Goal: Ask a question

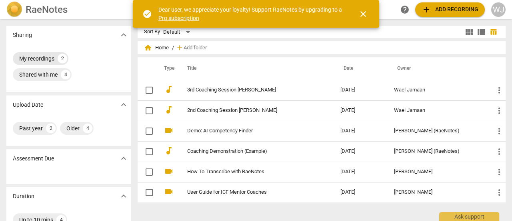
click at [47, 59] on div "My recordings" at bounding box center [36, 58] width 35 height 8
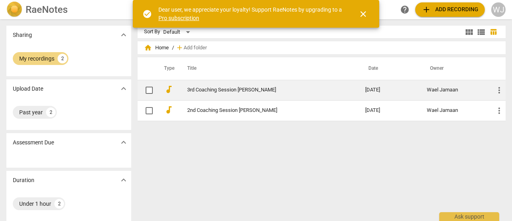
click at [150, 90] on input "checkbox" at bounding box center [149, 90] width 17 height 10
checkbox input "false"
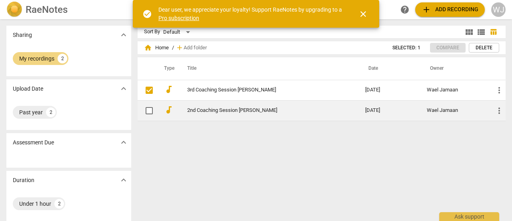
click at [148, 110] on input "checkbox" at bounding box center [149, 111] width 17 height 10
checkbox input "false"
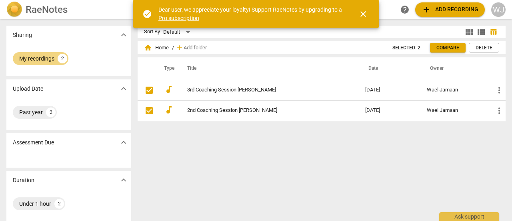
click at [365, 13] on span "close" at bounding box center [364, 14] width 10 height 10
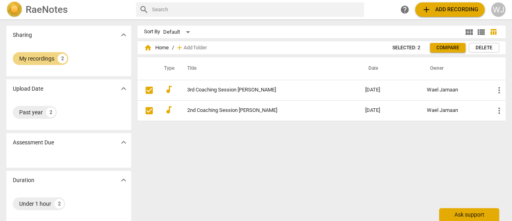
click at [461, 215] on div "Ask support" at bounding box center [469, 214] width 60 height 13
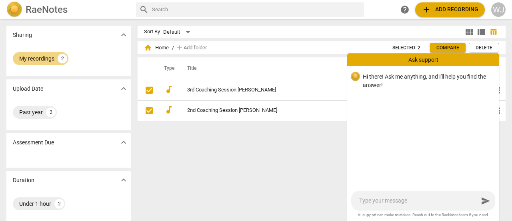
type textarea "i"
type textarea "i n"
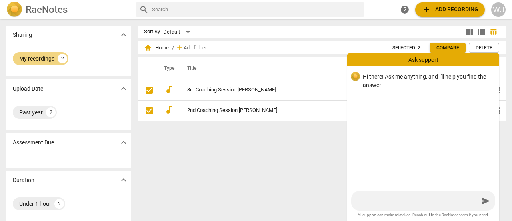
type textarea "i n"
type textarea "i ne"
type textarea "i nee"
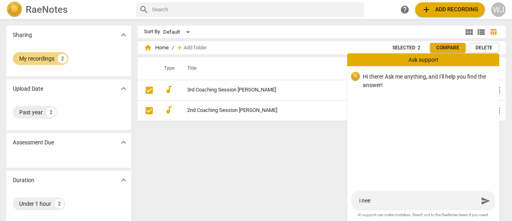
type textarea "i need"
type textarea "i need s"
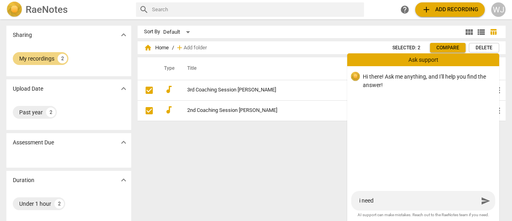
type textarea "i need s"
type textarea "i need so"
type textarea "i need som"
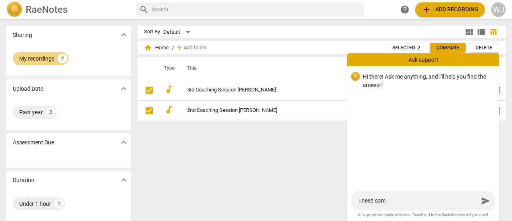
type textarea "i need some"
type textarea "i need someo"
type textarea "i need someon"
type textarea "i need someone"
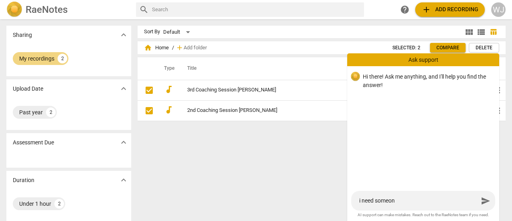
type textarea "i need someone"
type textarea "i need someone t"
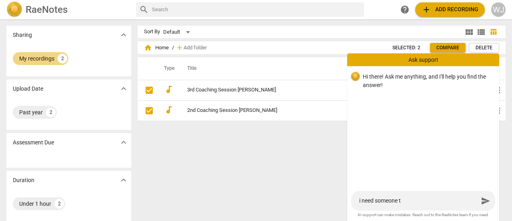
type textarea "i need someone to"
type textarea "i need someone to r"
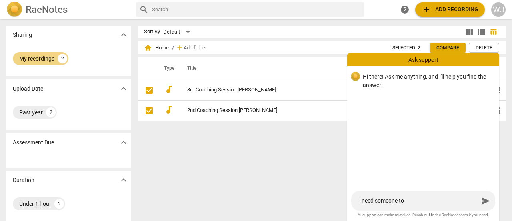
type textarea "i need someone to r"
type textarea "i need someone to re"
type textarea "i need someone to rev"
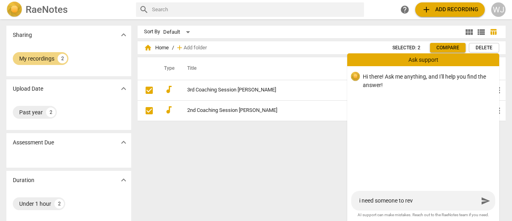
type textarea "i need someone to revi"
type textarea "i need someone to revie"
type textarea "i need someone to review"
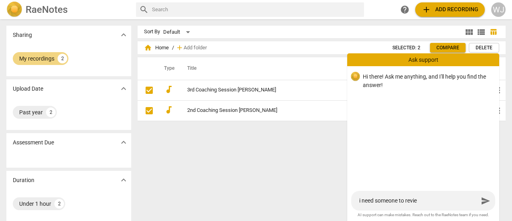
type textarea "i need someone to review"
type textarea "i need someone to review t"
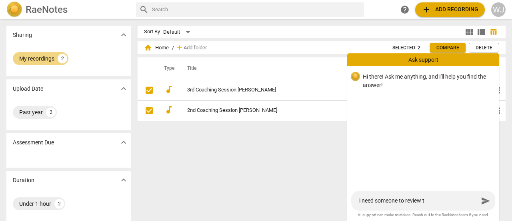
type textarea "i need someone to review th"
type textarea "i need someone to review the"
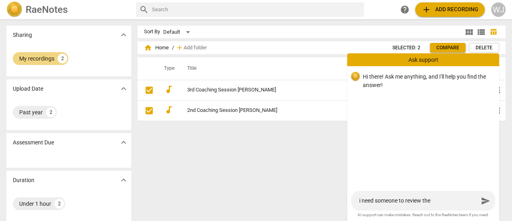
type textarea "i need someone to review the"
type textarea "i need someone to review the t"
type textarea "i need someone to review the tw"
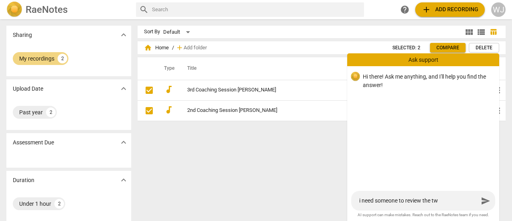
type textarea "i need someone to review the two"
type textarea "i need someone to review the two r"
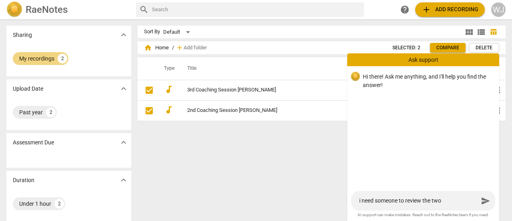
type textarea "i need someone to review the two r"
type textarea "i need someone to review the two re"
type textarea "i need someone to review the two rec"
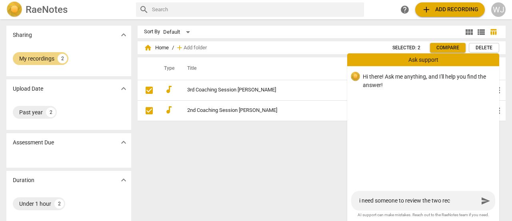
type textarea "i need someone to review the two reco"
type textarea "i need someone to review the two recor"
type textarea "i need someone to review the two record"
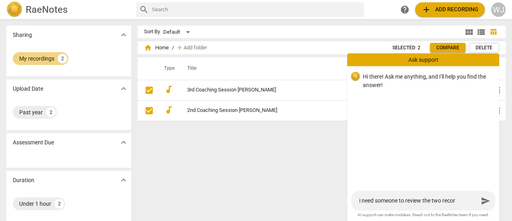
type textarea "i need someone to review the two record"
type textarea "i need someone to review the two recorda"
type textarea "i need someone to review the two recordab"
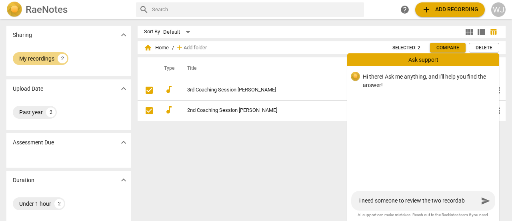
type textarea "i need someone to review the two recordabl"
type textarea "i need someone to review the two recordable"
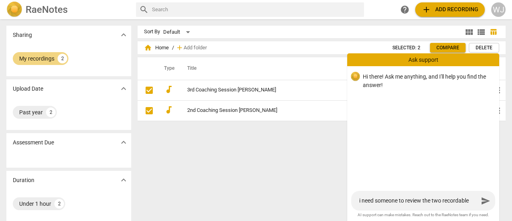
type textarea "i need someone to review the two recordable"
type textarea "i need someone to review the two recordable s"
type textarea "i need someone to review the two recordable se"
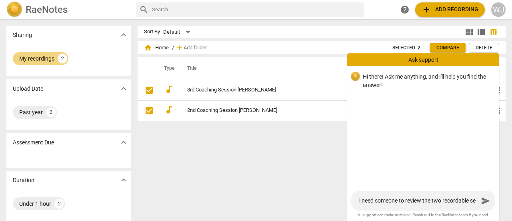
type textarea "i need someone to review the two recordable ses"
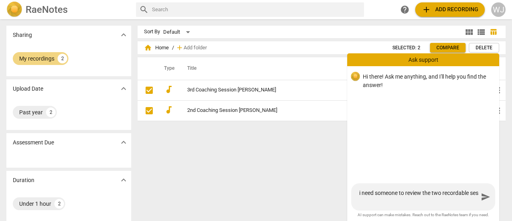
type textarea "i need someone to review the two recordable sess"
type textarea "i need someone to review the two recordable sessi"
type textarea "i need someone to review the two recordable sessio"
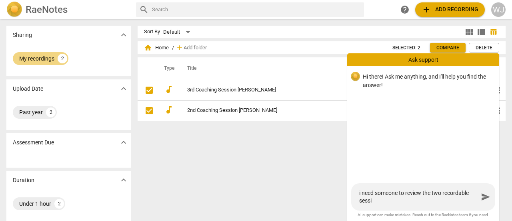
type textarea "i need someone to review the two recordable sessio"
type textarea "i need someone to review the two recordable session"
type textarea "i need someone to review the two recordable sessions"
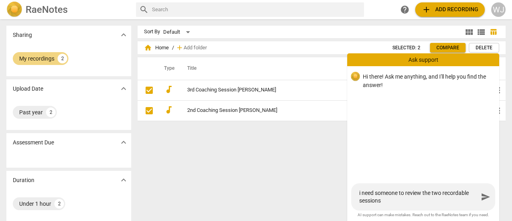
type textarea "i need someone to review the two recordable sessions"
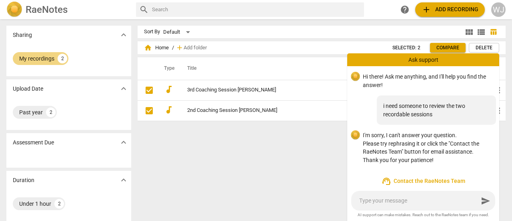
click at [443, 183] on span "support_agent Contact the RaeNotes Team" at bounding box center [423, 181] width 139 height 10
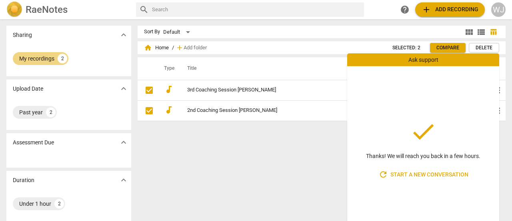
click at [321, 189] on div "Sort By Default view_module view_list table_chart home Home / add Add folder Se…" at bounding box center [325, 120] width 375 height 189
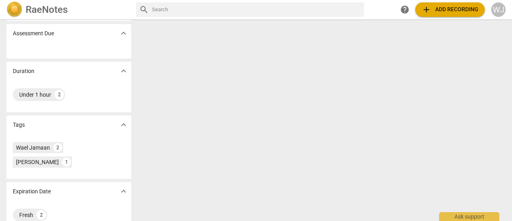
scroll to position [0, 0]
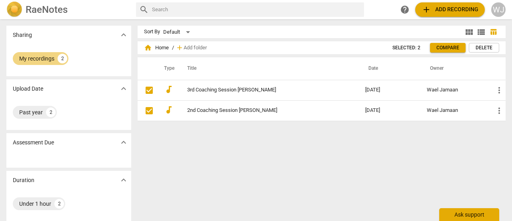
click at [476, 216] on div "Ask support" at bounding box center [469, 214] width 60 height 13
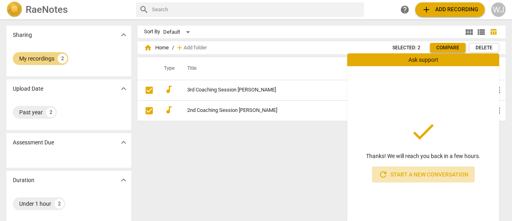
click at [432, 176] on span "refresh Start a new conversation" at bounding box center [424, 174] width 90 height 10
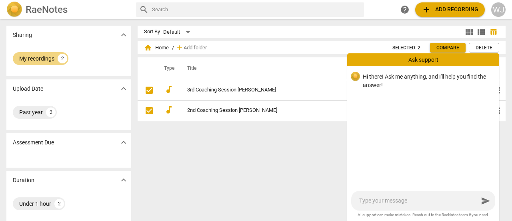
type textarea "The Transcript needs to identify who is speaking at all times (Coach/Client). T…"
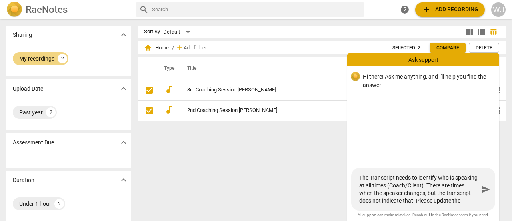
click at [361, 179] on textarea "The Transcript needs to identify who is speaking at all times (Coach/Client). T…" at bounding box center [418, 189] width 119 height 30
type textarea "IThe Transcript needs to identify who is speaking at all times (Coach/Client). …"
type textarea "I The Transcript needs to identify who is speaking at all times (Coach/Client).…"
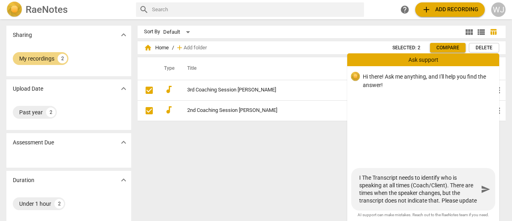
type textarea "IThe Transcript needs to identify who is speaking at all times (Coach/Client). …"
type textarea "The Transcript needs to identify who is speaking at all times (Coach/Client). T…"
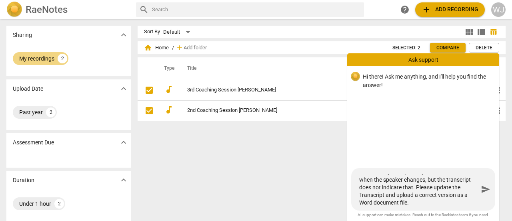
scroll to position [15, 0]
click at [451, 200] on textarea "The Transcript needs to identify who is speaking at all times (Coach/Client). T…" at bounding box center [418, 189] width 119 height 30
type textarea "The Transcript needs to identify who is speaking at all times (Coach/Client). T…"
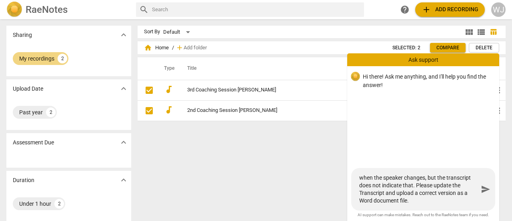
type textarea "The Transcript needs to identify who is speaking at all times (Coach/Client). T…"
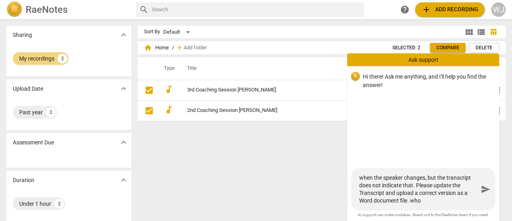
type textarea "The Transcript needs to identify who is speaking at all times (Coach/Client). T…"
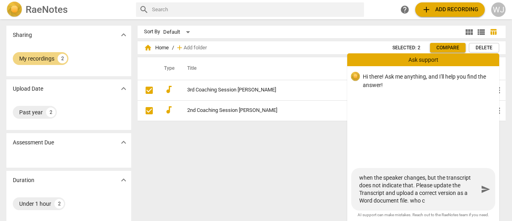
type textarea "The Transcript needs to identify who is speaking at all times (Coach/Client). T…"
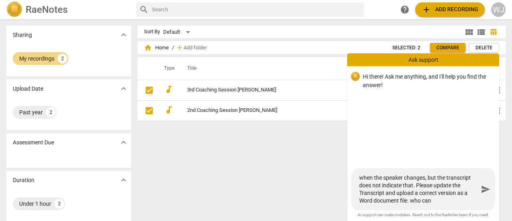
type textarea "The Transcript needs to identify who is speaking at all times (Coach/Client). T…"
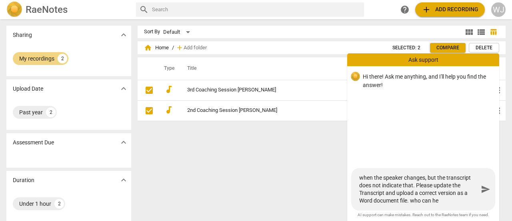
type textarea "The Transcript needs to identify who is speaking at all times (Coach/Client). T…"
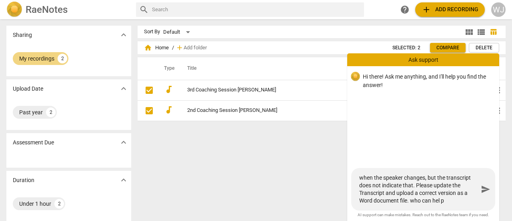
type textarea "The Transcript needs to identify who is speaking at all times (Coach/Client). T…"
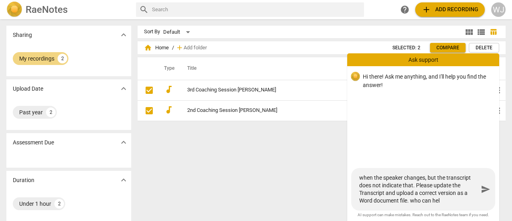
type textarea "The Transcript needs to identify who is speaking at all times (Coach/Client). T…"
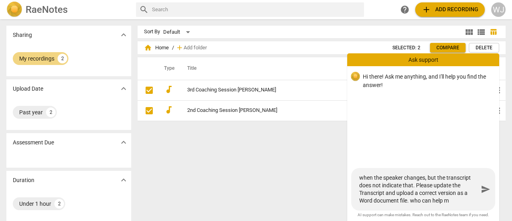
scroll to position [22, 0]
type textarea "The Transcript needs to identify who is speaking at all times (Coach/Client). T…"
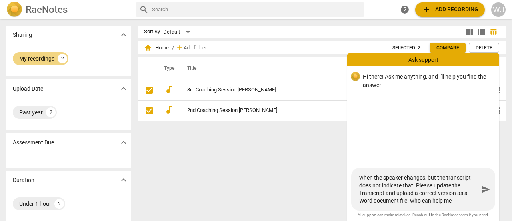
type textarea "The Transcript needs to identify who is speaking at all times (Coach/Client). T…"
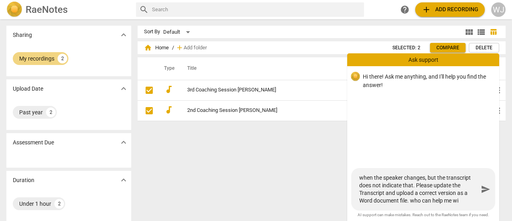
type textarea "The Transcript needs to identify who is speaking at all times (Coach/Client). T…"
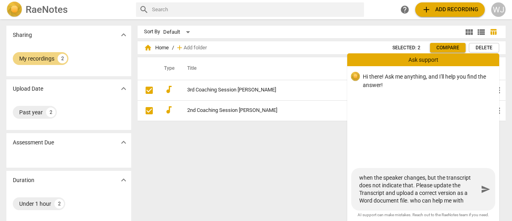
type textarea "The Transcript needs to identify who is speaking at all times (Coach/Client). T…"
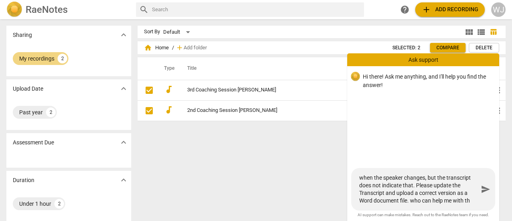
type textarea "The Transcript needs to identify who is speaking at all times (Coach/Client). T…"
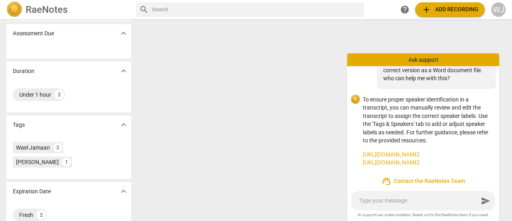
scroll to position [0, 0]
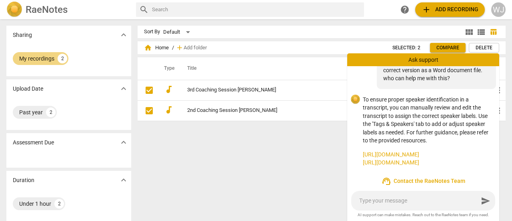
click at [420, 150] on link "[URL][DOMAIN_NAME]" at bounding box center [428, 154] width 130 height 8
click at [437, 182] on span "support_agent Contact the RaeNotes Team" at bounding box center [423, 181] width 139 height 10
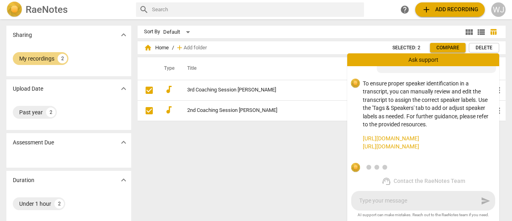
scroll to position [114, 0]
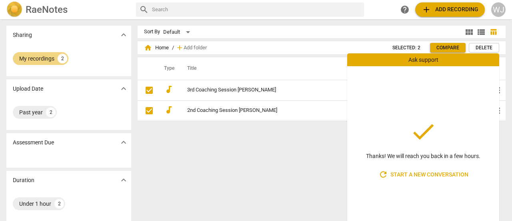
click at [309, 189] on div "Sort By Default view_module view_list table_chart home Home / add Add folder Se…" at bounding box center [325, 120] width 375 height 189
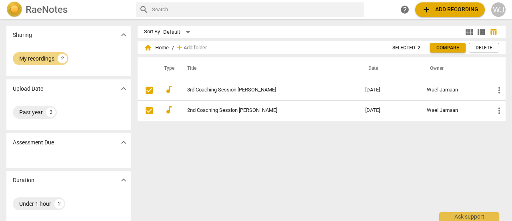
click at [477, 36] on span "view_list" at bounding box center [482, 32] width 10 height 10
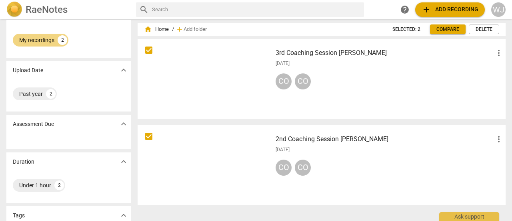
scroll to position [0, 0]
